Goal: Task Accomplishment & Management: Manage account settings

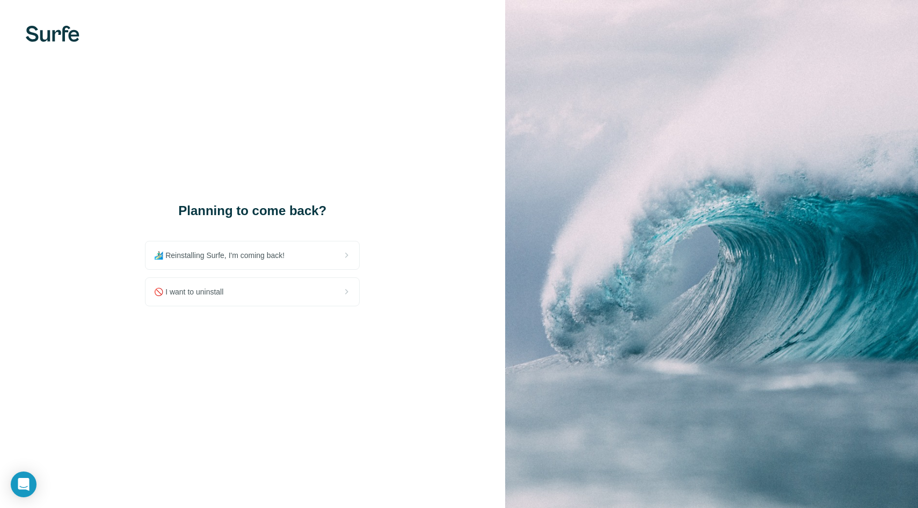
click at [318, 291] on div "🚫 I want to uninstall" at bounding box center [252, 292] width 214 height 28
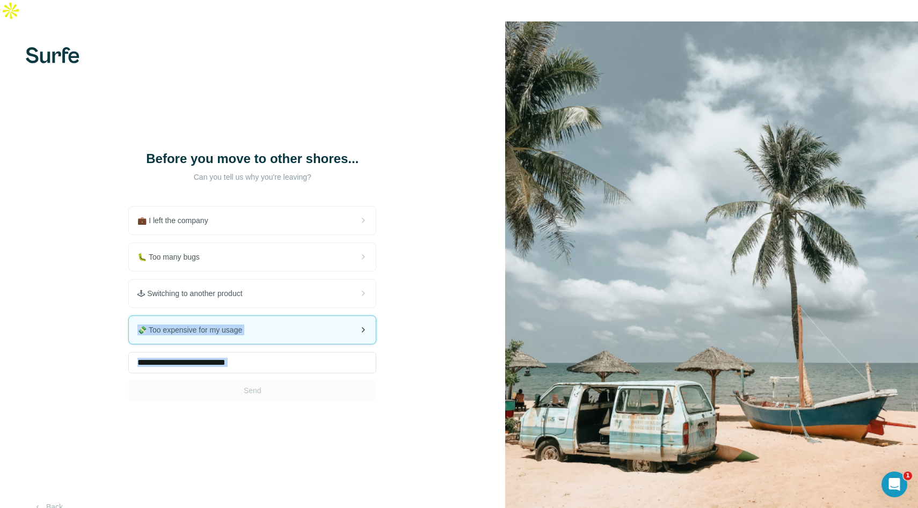
drag, startPoint x: 306, startPoint y: 278, endPoint x: 322, endPoint y: 299, distance: 25.7
click at [322, 299] on div "💼 I left the company 🐛 Too many bugs 🕹 Switching to another product 💸 Too expen…" at bounding box center [252, 303] width 248 height 195
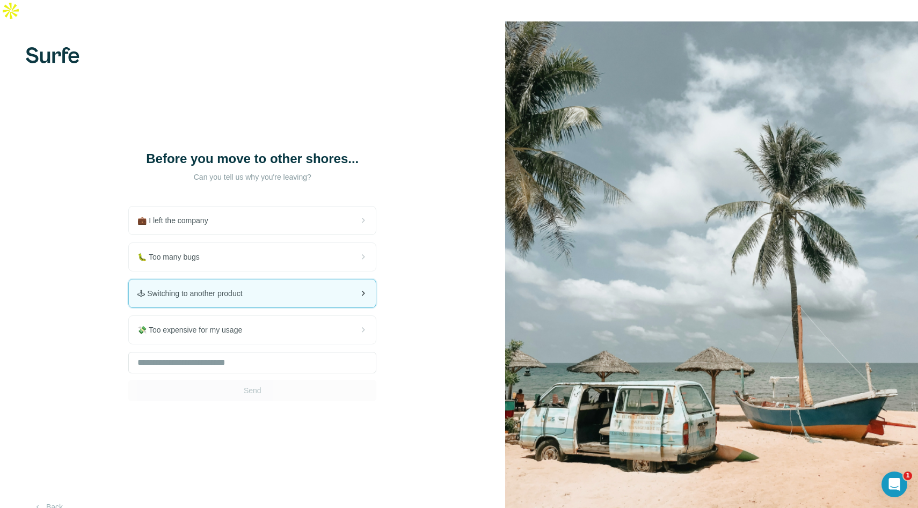
click at [324, 280] on div "🕹 Switching to another product" at bounding box center [252, 294] width 247 height 28
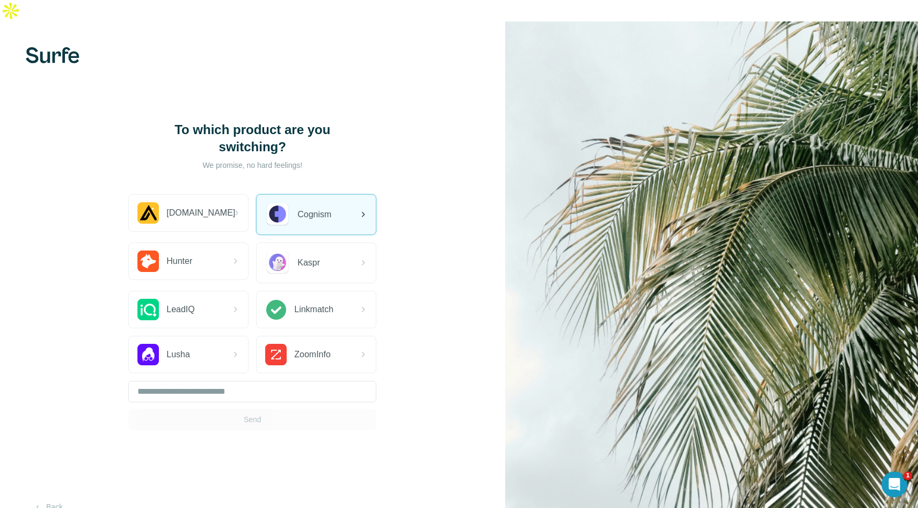
click at [356, 208] on icon at bounding box center [362, 214] width 13 height 13
click at [60, 47] on img at bounding box center [53, 55] width 54 height 16
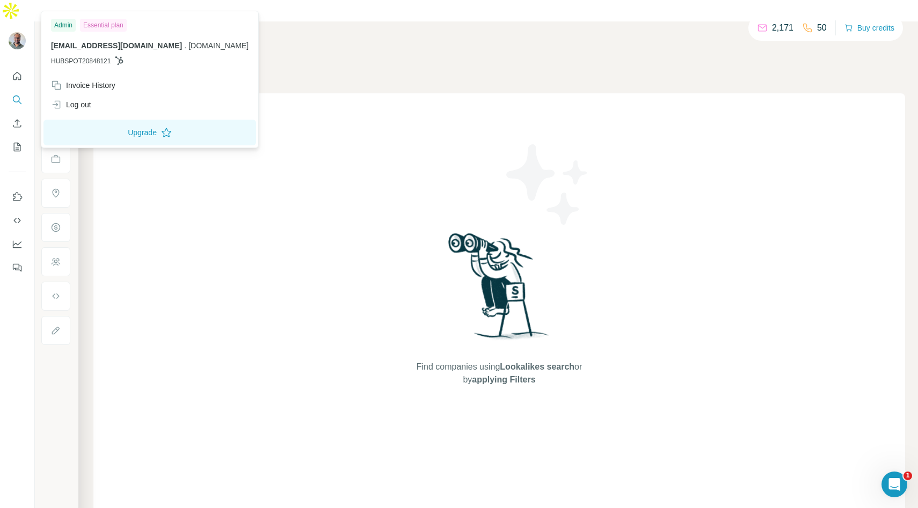
click at [105, 67] on div "Admin Essential plan akshay@truefoundry.com . truefoundry.com HUBSPOT20848121" at bounding box center [149, 44] width 213 height 62
click at [105, 63] on span "HUBSPOT20848121" at bounding box center [81, 61] width 60 height 10
click at [120, 59] on icon at bounding box center [119, 60] width 9 height 9
click at [293, 208] on div "Find companies using Lookalikes search or by applying Filters" at bounding box center [499, 308] width 812 height 430
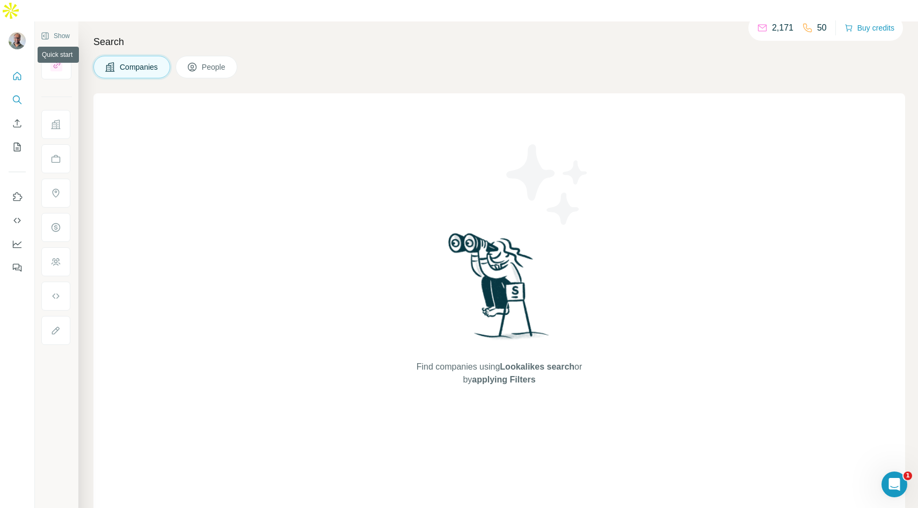
click at [16, 71] on icon "Quick start" at bounding box center [17, 76] width 11 height 11
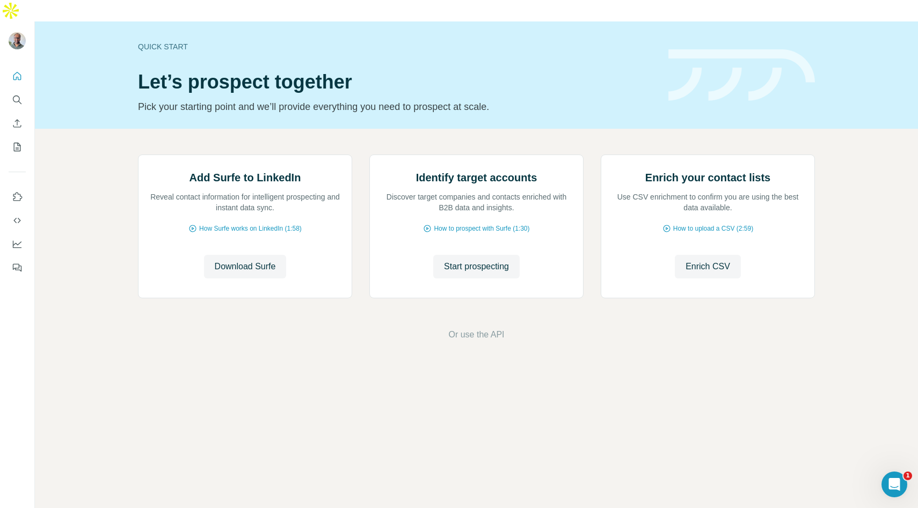
click at [170, 41] on div "Quick start" at bounding box center [397, 46] width 518 height 11
drag, startPoint x: 23, startPoint y: 98, endPoint x: 48, endPoint y: 106, distance: 27.0
click at [48, 106] on div "Quick start Let’s prospect together Pick your starting point and we’ll provide …" at bounding box center [459, 275] width 918 height 508
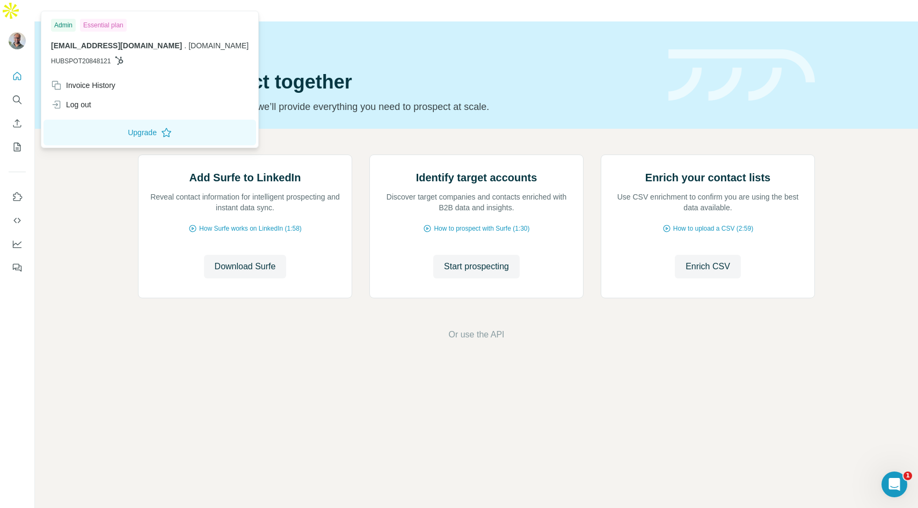
click at [12, 32] on img at bounding box center [17, 40] width 17 height 17
click at [69, 26] on div "Admin" at bounding box center [63, 25] width 25 height 13
